Goal: Contribute content

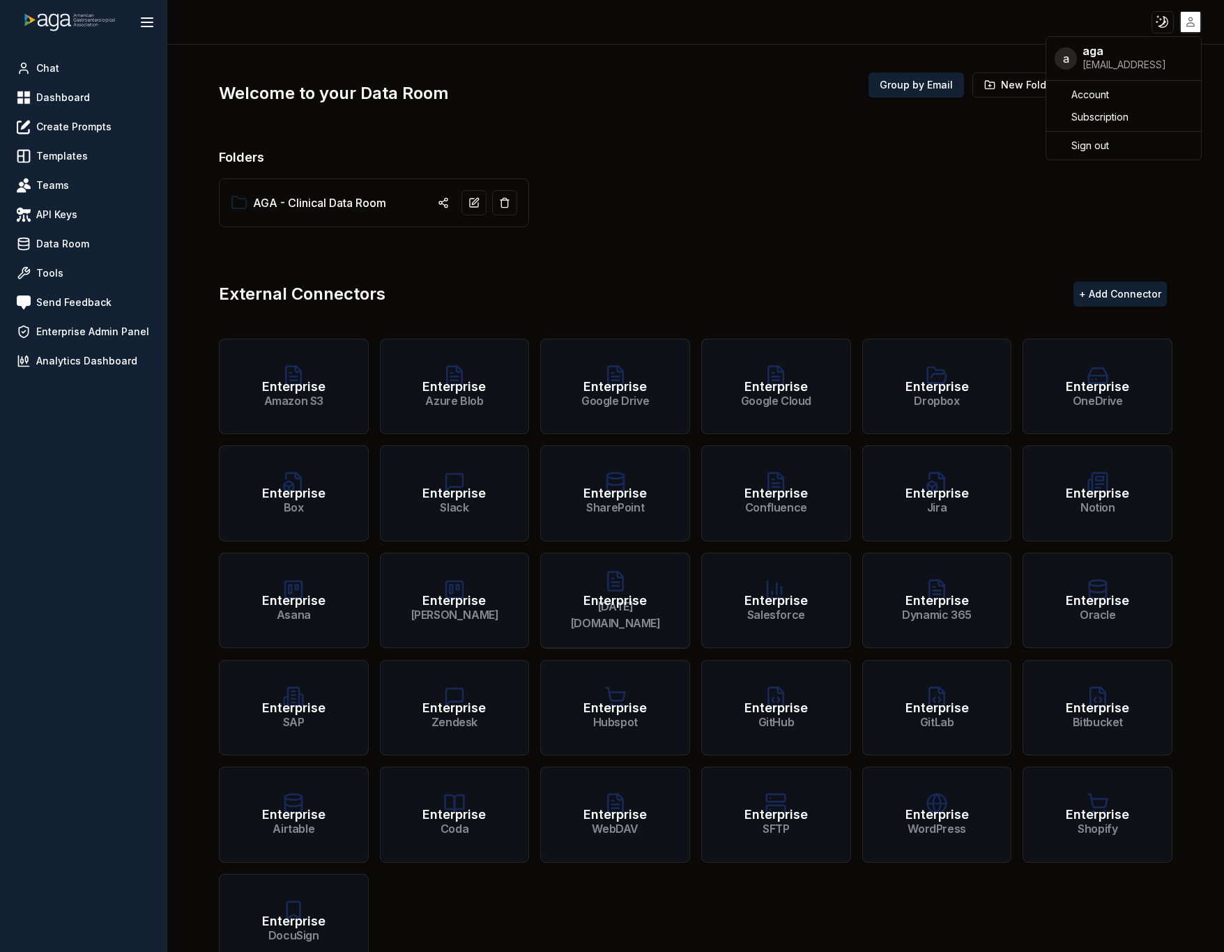
click at [1192, 17] on html "Toggle theme Toggle user menu Chat Dashboard Create Prompts Templates Teams API…" at bounding box center [612, 476] width 1224 height 952
click at [1120, 150] on div "Sign out" at bounding box center [1123, 146] width 149 height 22
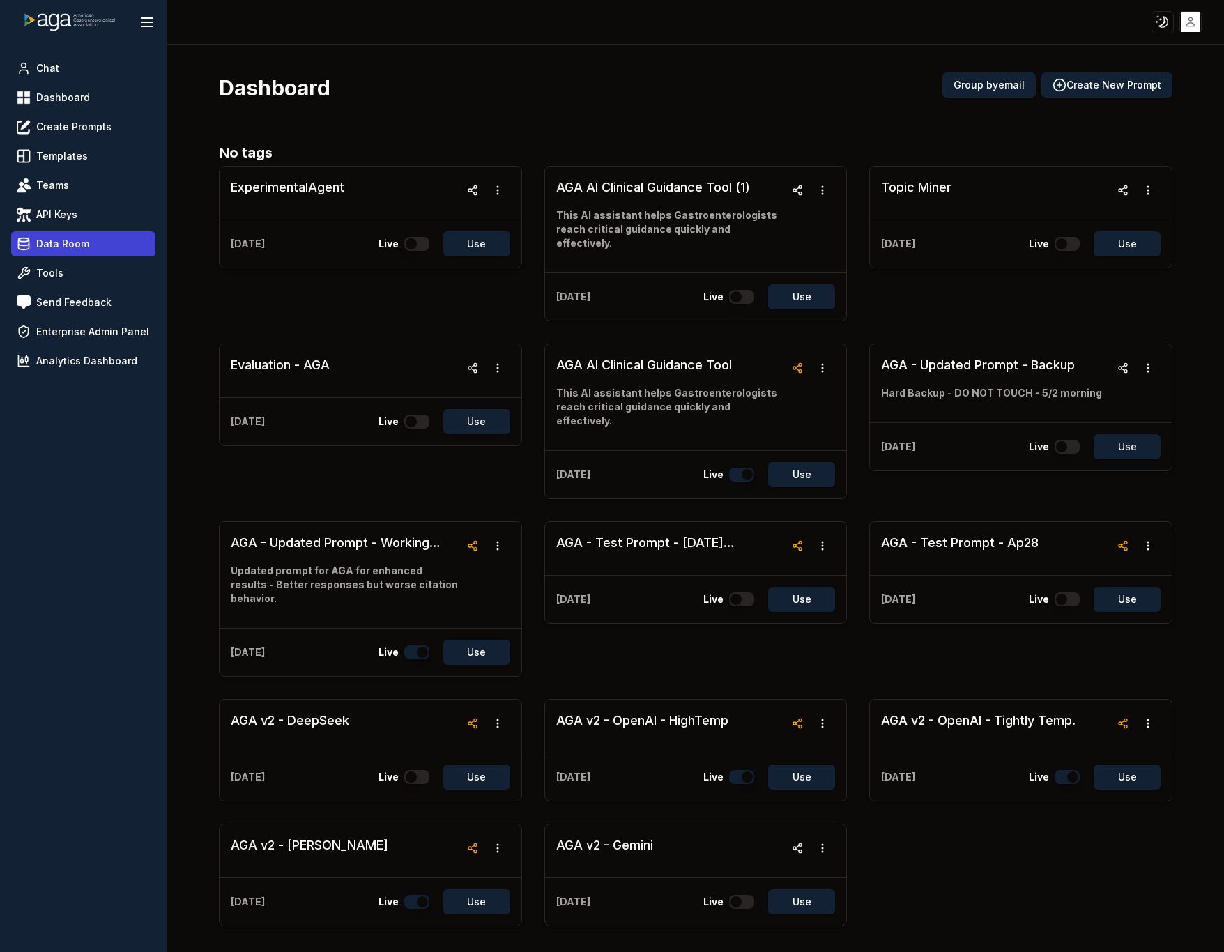
click at [82, 236] on link "Data Room" at bounding box center [83, 243] width 144 height 25
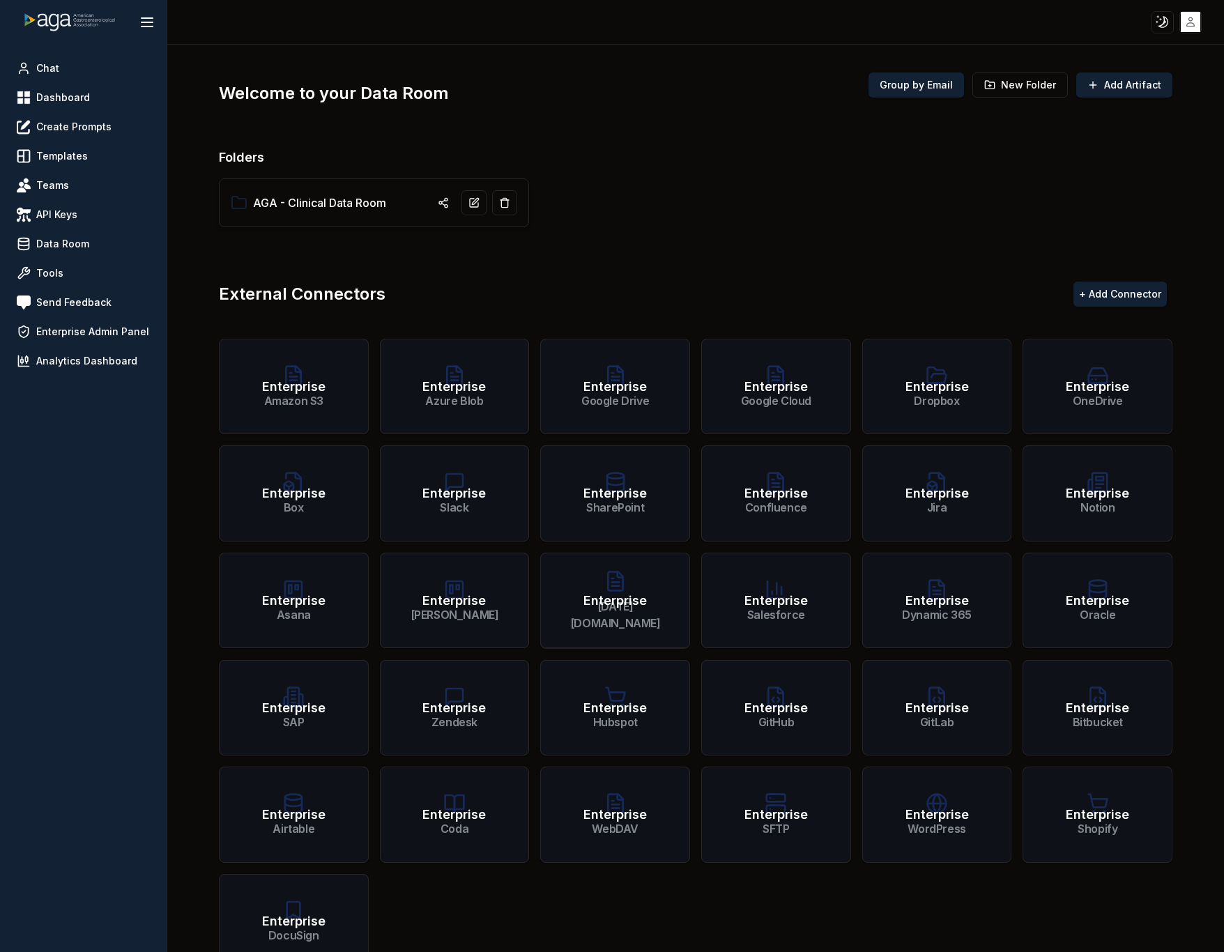
click at [335, 205] on link "AGA - Clinical Data Room" at bounding box center [319, 202] width 133 height 17
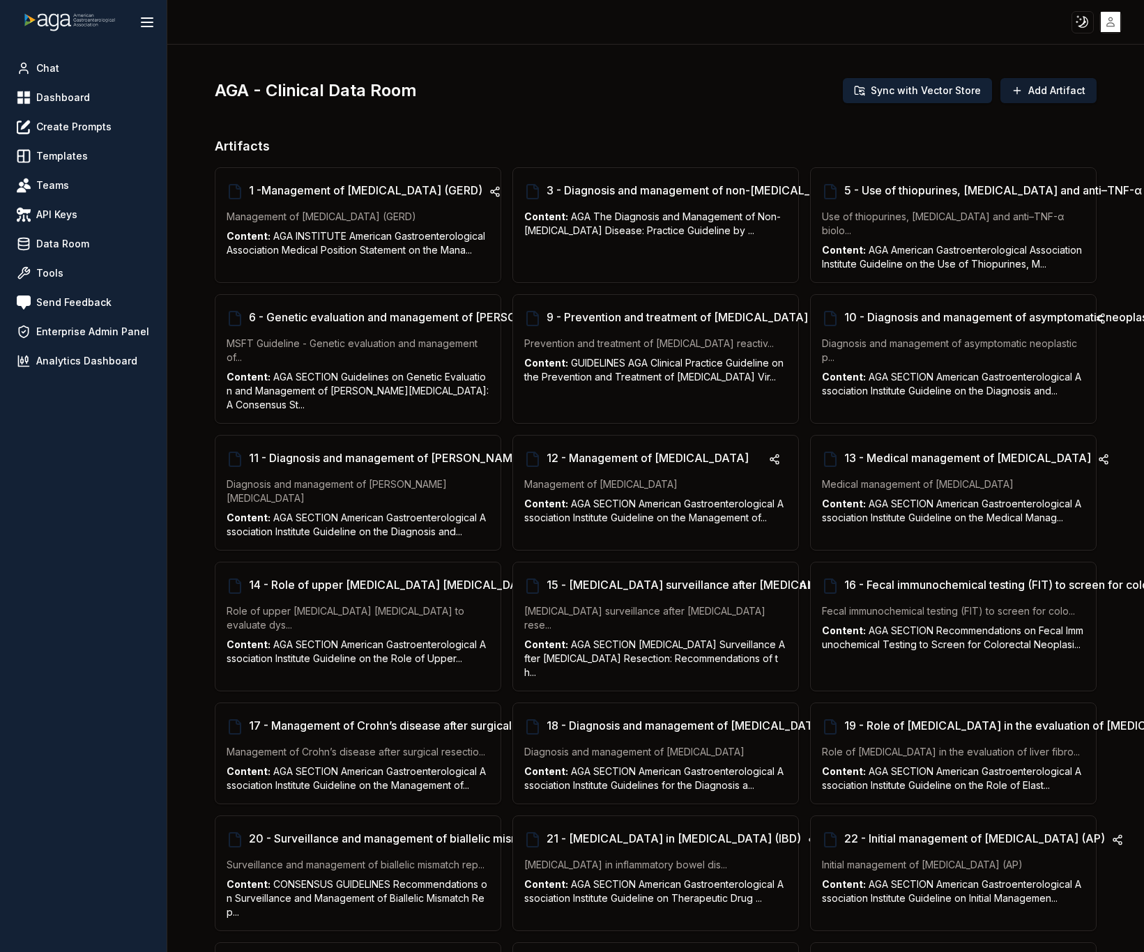
click at [1055, 88] on button "Add Artifact" at bounding box center [1048, 90] width 96 height 25
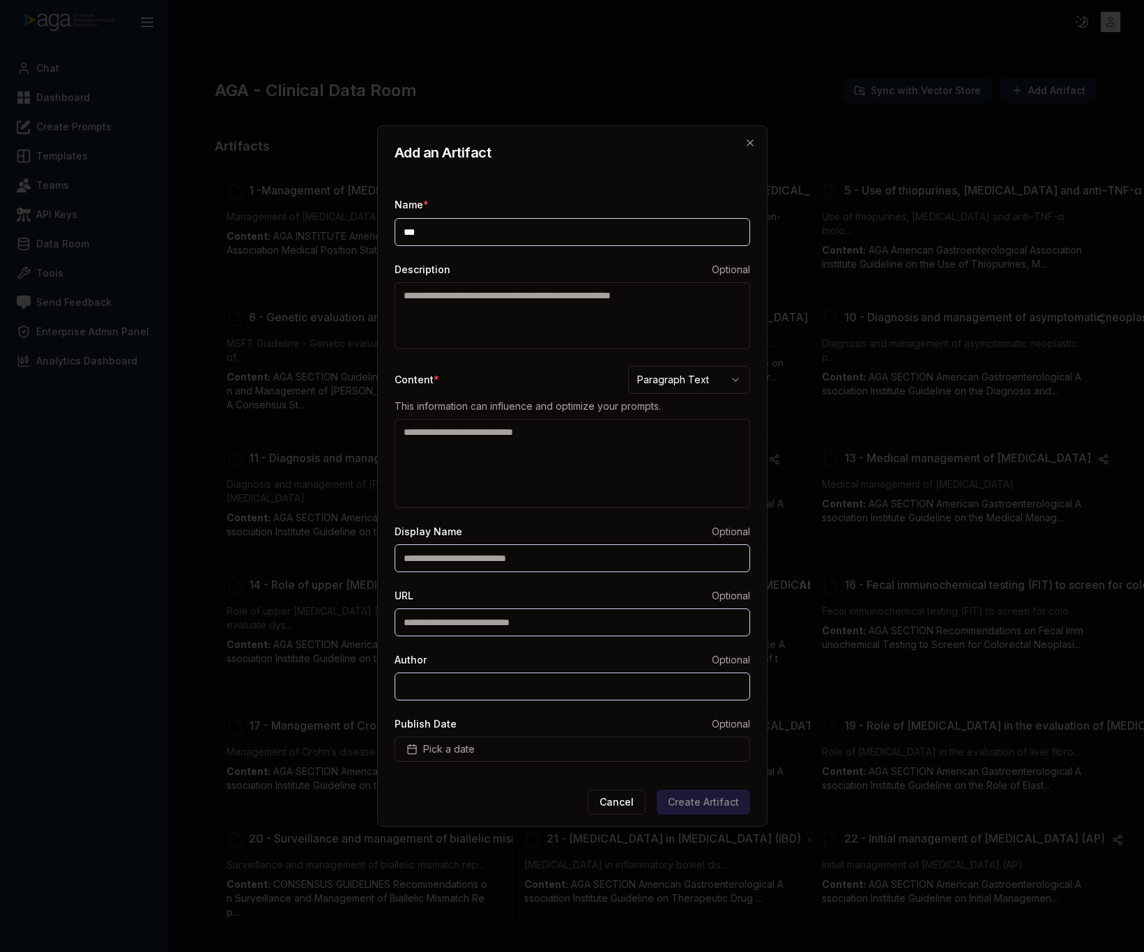
type input "***"
click at [563, 434] on textarea "Content *" at bounding box center [572, 463] width 355 height 89
click at [698, 375] on body "Toggle theme Toggle user menu Chat Dashboard Create Prompts Templates Teams API…" at bounding box center [572, 476] width 1144 height 952
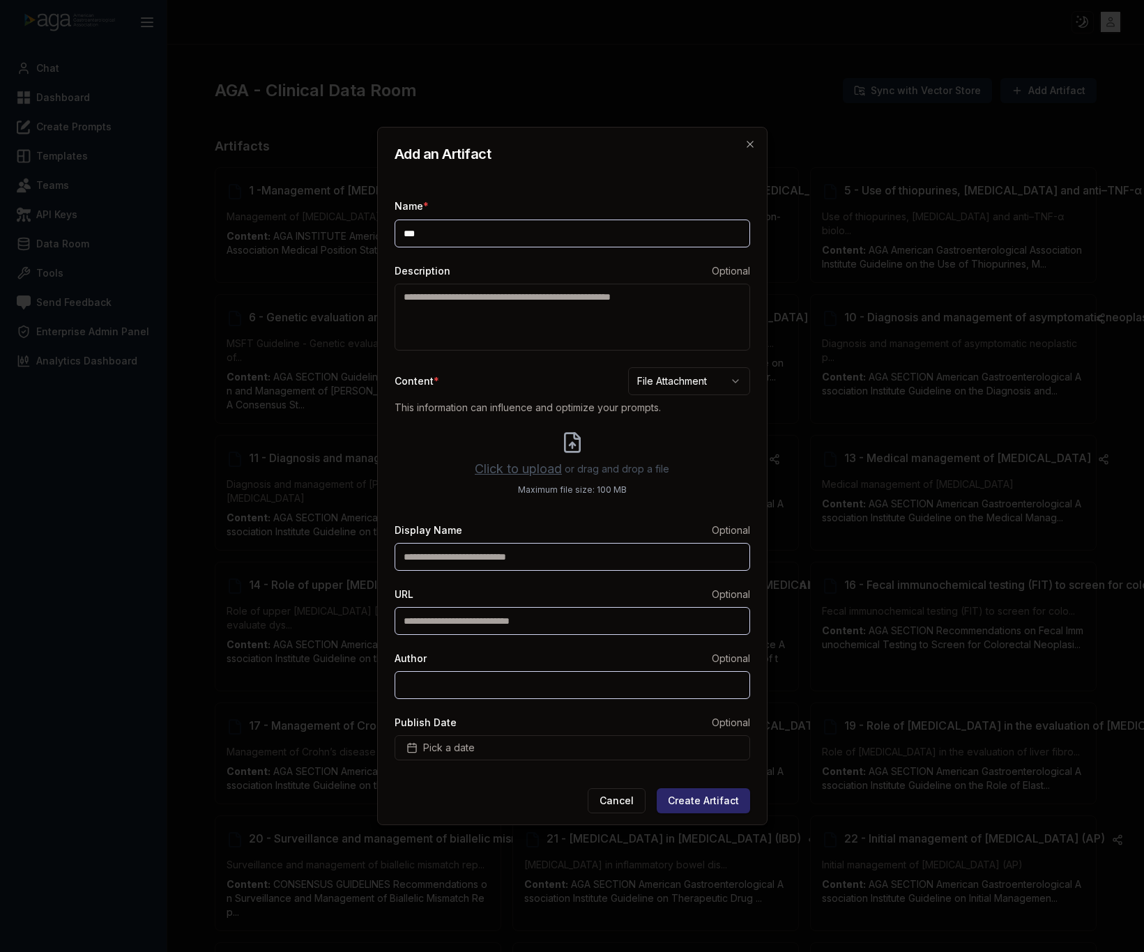
click at [551, 455] on label "Click to upload or drag and drop a file Maximum file size: 100 MB" at bounding box center [572, 463] width 194 height 64
click at [0, 0] on input "Click to upload or drag and drop a file Maximum file size: 100 MB" at bounding box center [0, 0] width 0 height 0
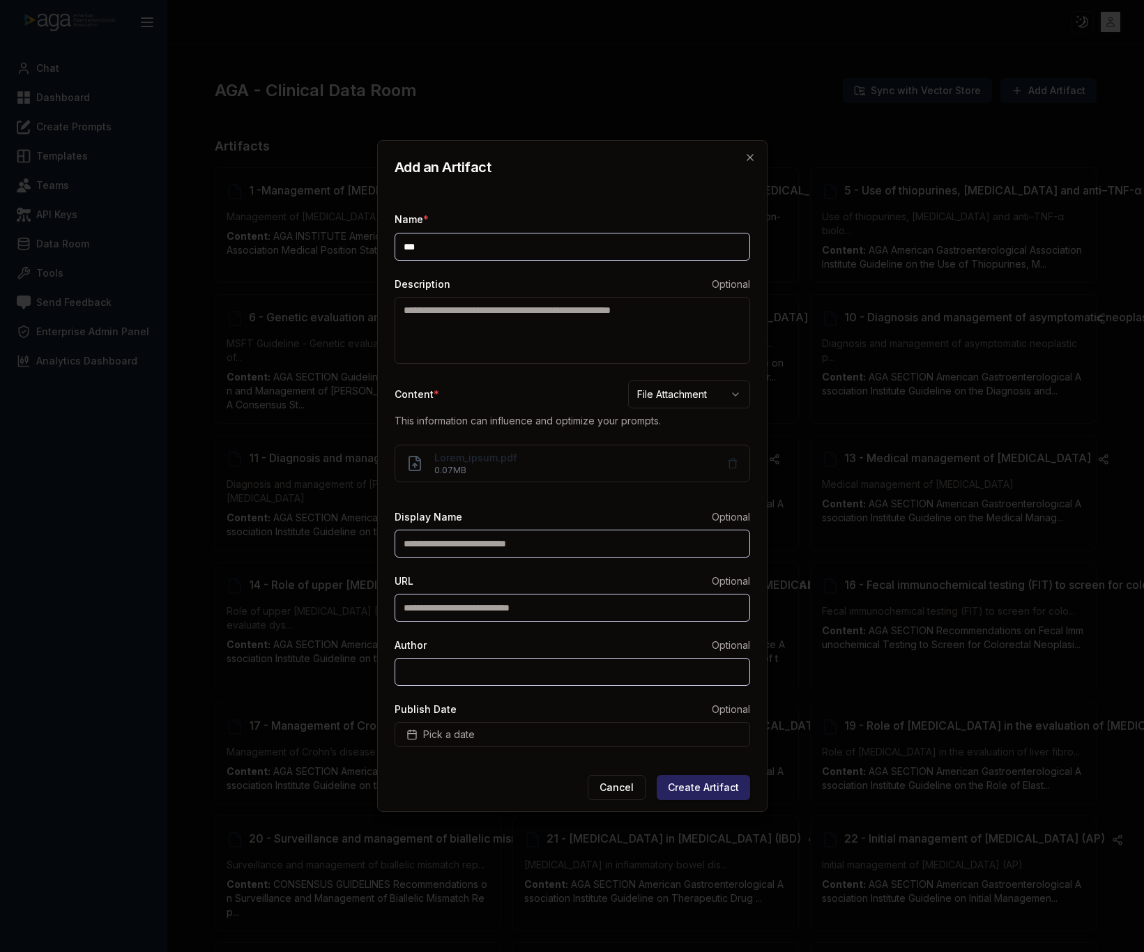
click at [721, 793] on button "Create Artifact" at bounding box center [703, 787] width 93 height 25
click at [749, 153] on icon "button" at bounding box center [749, 157] width 11 height 11
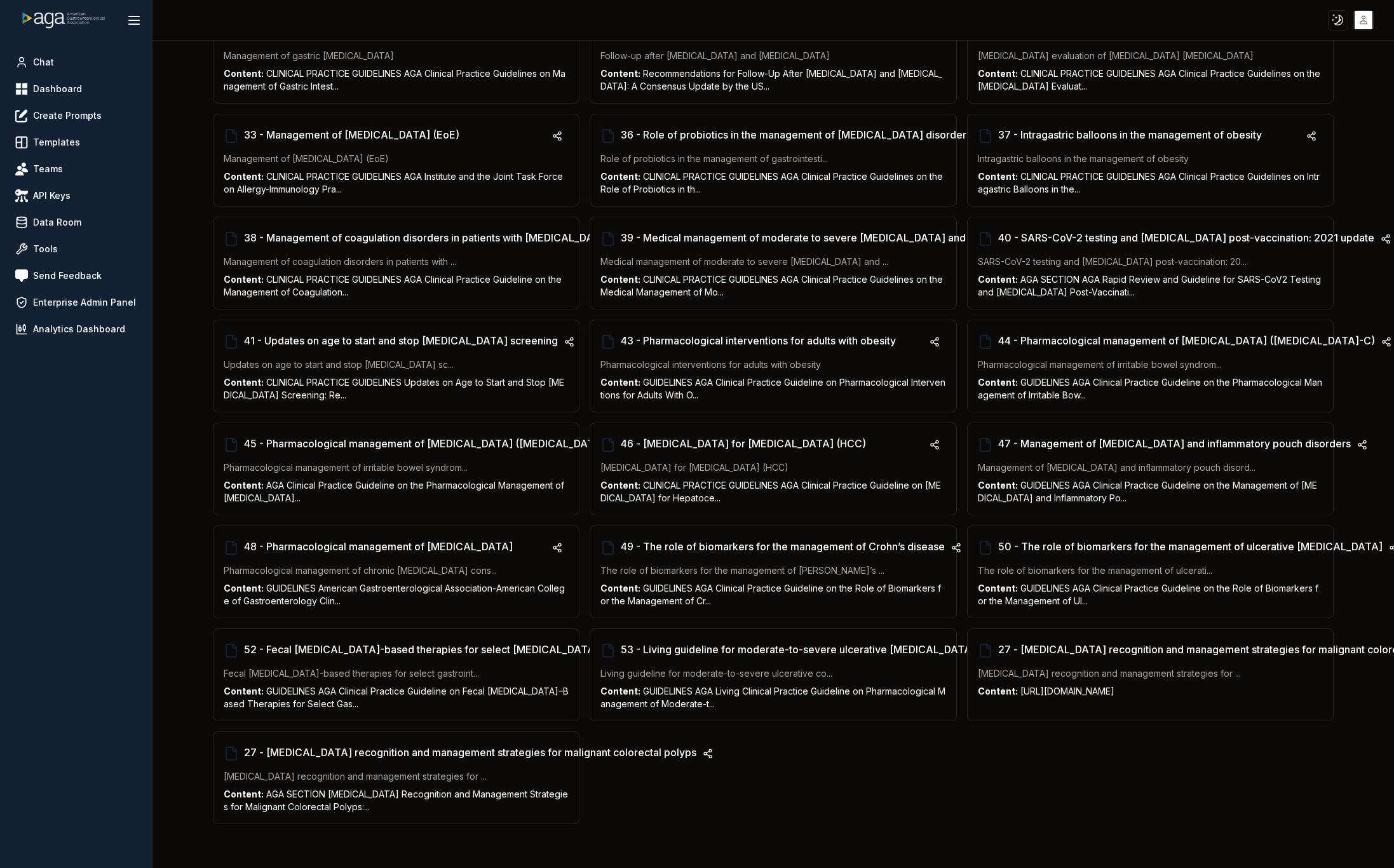
scroll to position [864, 0]
click at [45, 644] on div "Chat Dashboard Create Prompts Templates Teams API Keys Data Room Tools Send Fee…" at bounding box center [76, 455] width 152 height 828
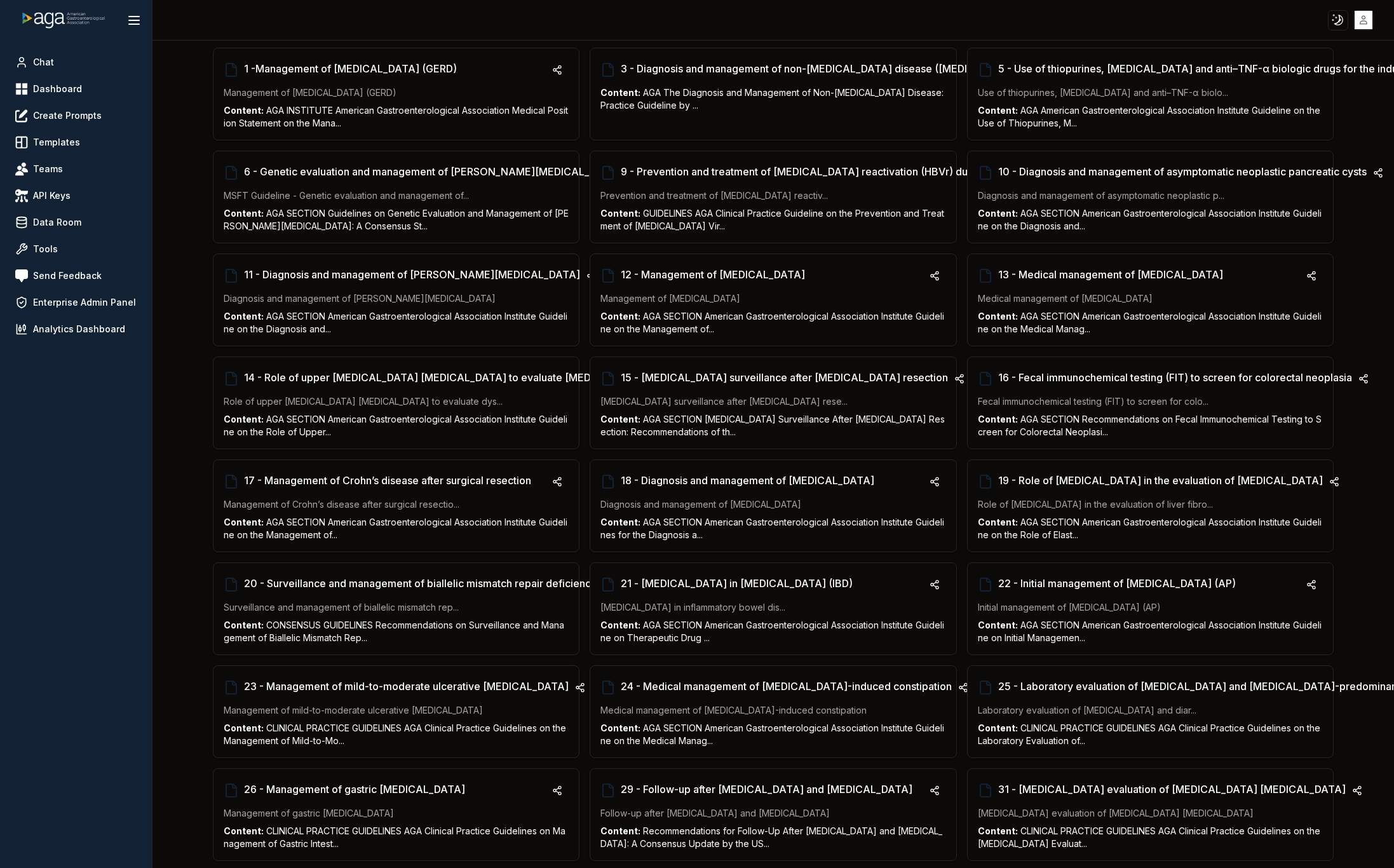
scroll to position [102, 0]
